Goal: Transaction & Acquisition: Subscribe to service/newsletter

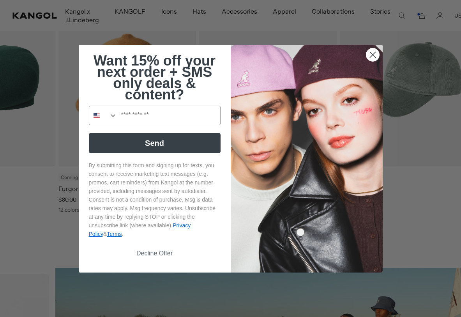
click at [371, 57] on icon "Close dialog" at bounding box center [372, 54] width 5 height 5
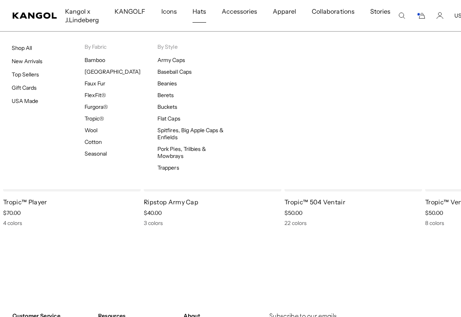
scroll to position [0, 161]
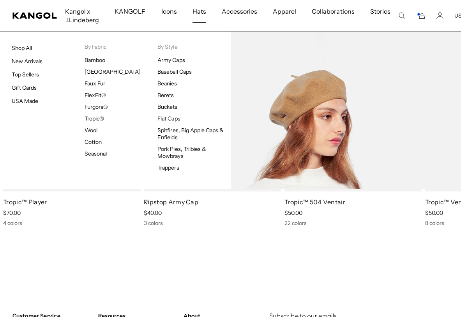
click at [170, 97] on link "Berets" at bounding box center [165, 95] width 16 height 7
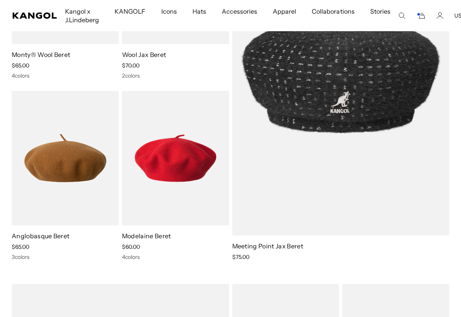
scroll to position [0, 161]
click at [0, 0] on img at bounding box center [0, 0] width 0 height 0
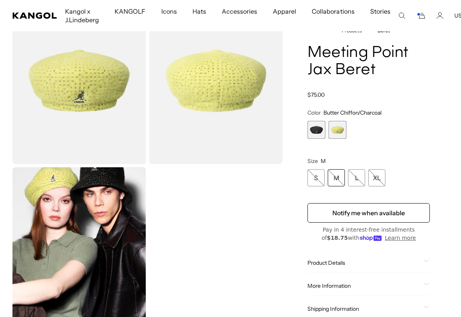
scroll to position [78, 0]
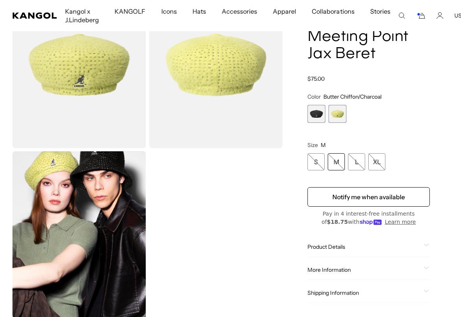
click at [410, 198] on button "Notify me when available" at bounding box center [368, 196] width 122 height 19
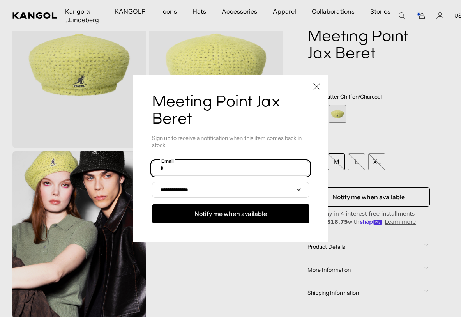
click at [265, 176] on input "text" at bounding box center [230, 168] width 157 height 15
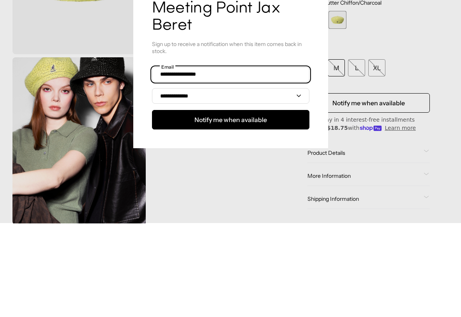
scroll to position [0, 0]
type input "**********"
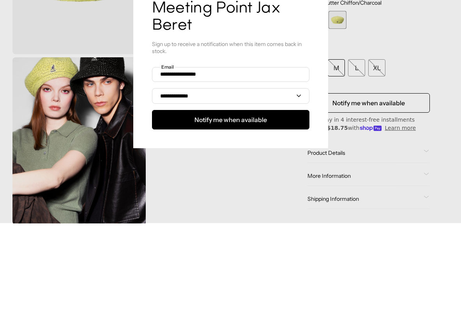
click at [274, 204] on button "Notify me when available" at bounding box center [230, 213] width 157 height 19
